Goal: Navigation & Orientation: Find specific page/section

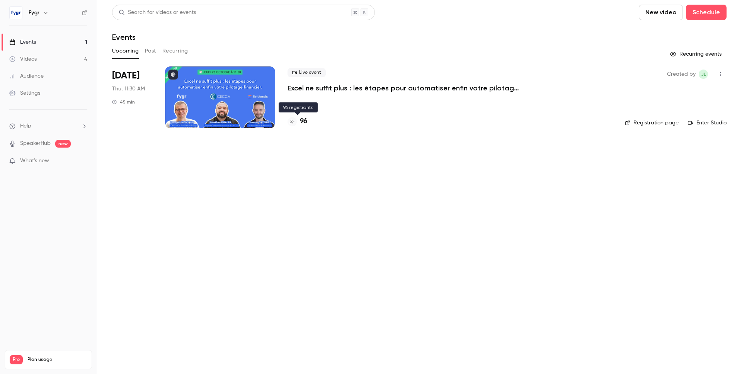
click at [312, 186] on main "Search for videos or events New video Schedule Events Upcoming Past Recurring R…" at bounding box center [419, 187] width 645 height 374
